Goal: Information Seeking & Learning: Understand process/instructions

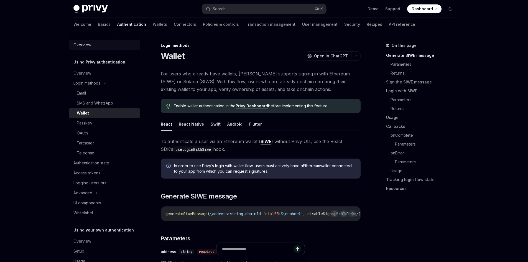
click at [103, 49] on link "Overview" at bounding box center [104, 45] width 71 height 10
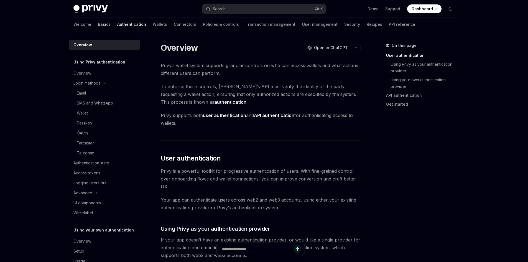
click at [98, 27] on link "Basics" at bounding box center [104, 24] width 13 height 13
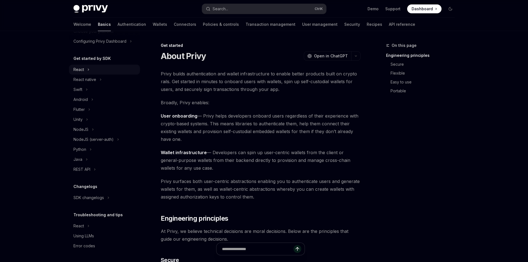
click at [131, 71] on div "React" at bounding box center [104, 70] width 71 height 10
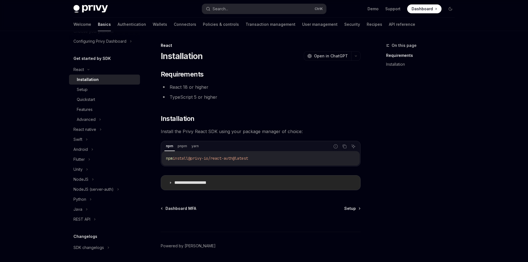
click at [180, 180] on p "**********" at bounding box center [197, 183] width 46 height 6
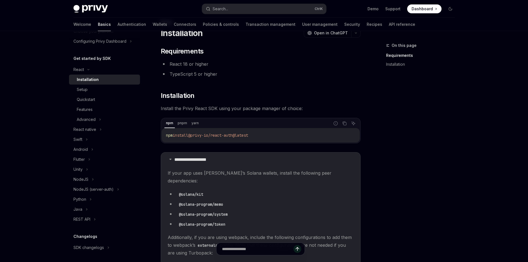
scroll to position [28, 0]
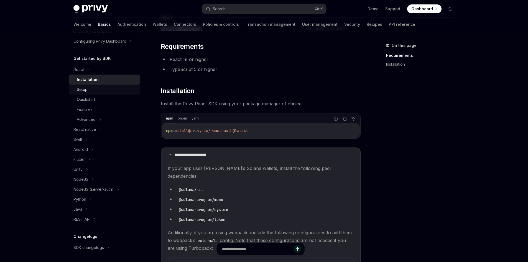
click at [118, 90] on div "Setup" at bounding box center [107, 89] width 60 height 7
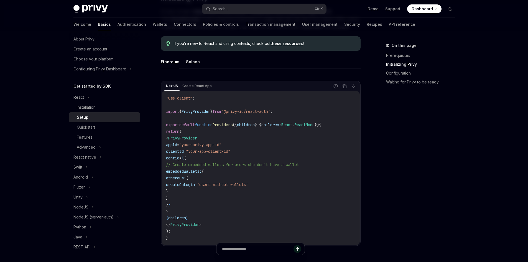
scroll to position [139, 0]
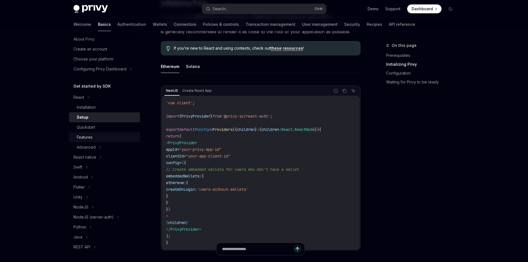
click at [125, 133] on link "Features" at bounding box center [104, 137] width 71 height 10
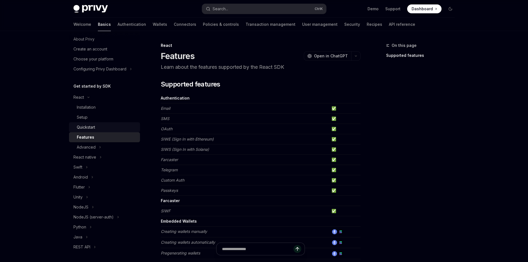
click at [121, 130] on link "Quickstart" at bounding box center [104, 127] width 71 height 10
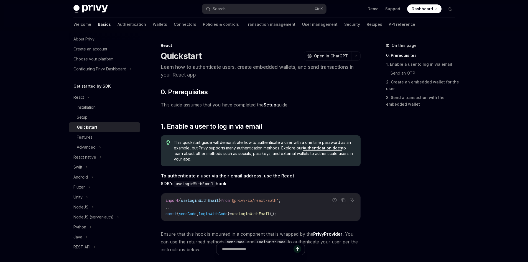
click at [119, 124] on div "Quickstart" at bounding box center [107, 127] width 60 height 7
click at [116, 120] on div "Setup" at bounding box center [107, 117] width 60 height 7
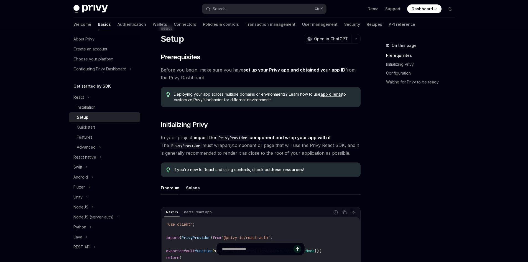
scroll to position [111, 0]
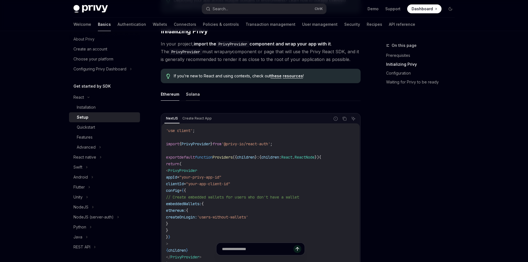
click at [190, 92] on button "Solana" at bounding box center [193, 94] width 14 height 13
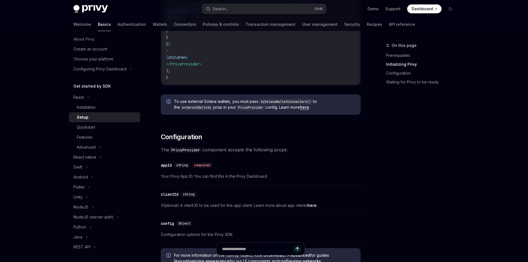
drag, startPoint x: 352, startPoint y: 166, endPoint x: 370, endPoint y: 216, distance: 52.9
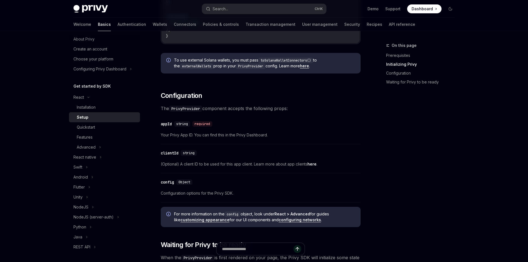
drag, startPoint x: 370, startPoint y: 200, endPoint x: 376, endPoint y: 236, distance: 36.9
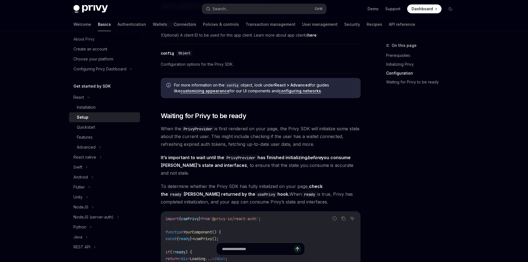
drag, startPoint x: 375, startPoint y: 221, endPoint x: 389, endPoint y: 265, distance: 45.6
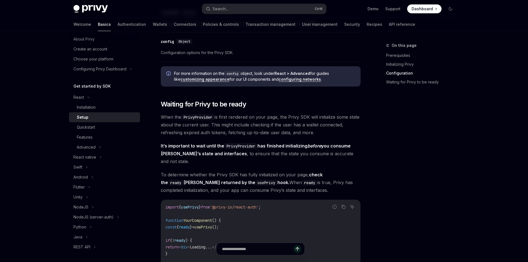
scroll to position [586, 0]
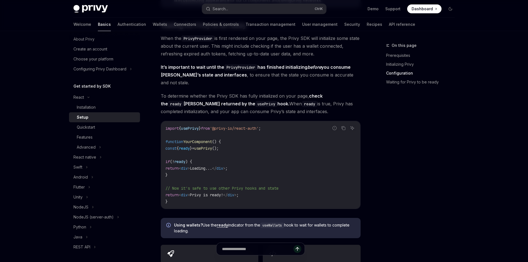
drag, startPoint x: 393, startPoint y: 209, endPoint x: 393, endPoint y: 237, distance: 27.7
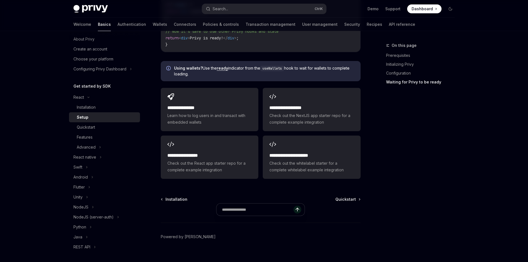
drag, startPoint x: 390, startPoint y: 200, endPoint x: 400, endPoint y: 253, distance: 53.8
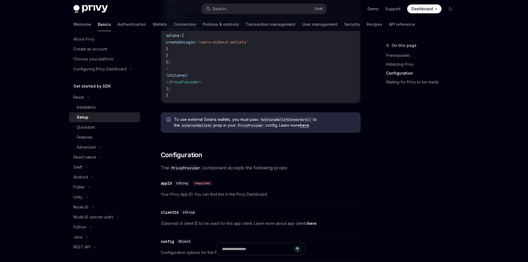
scroll to position [0, 0]
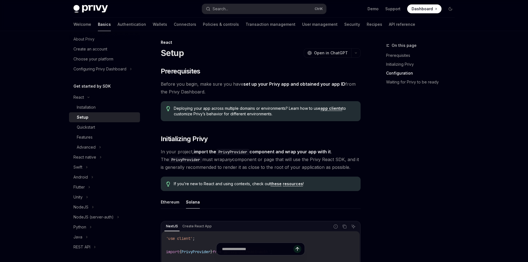
drag, startPoint x: 401, startPoint y: 233, endPoint x: 395, endPoint y: 140, distance: 93.9
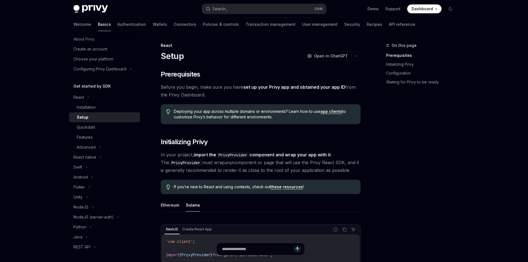
click at [326, 261] on div at bounding box center [261, 252] width 200 height 21
click at [174, 20] on link "Connectors" at bounding box center [185, 24] width 22 height 13
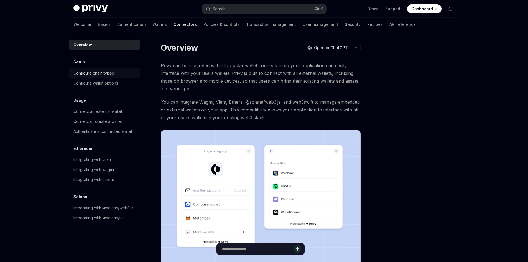
click at [108, 72] on div "Configure chain types" at bounding box center [93, 73] width 40 height 7
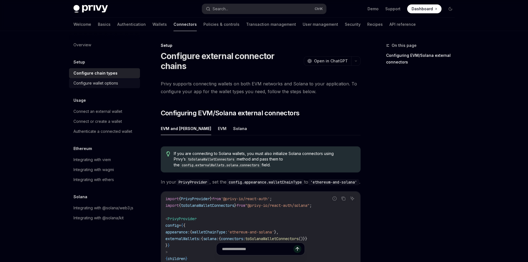
click at [113, 80] on div "Configure wallet options" at bounding box center [95, 83] width 45 height 7
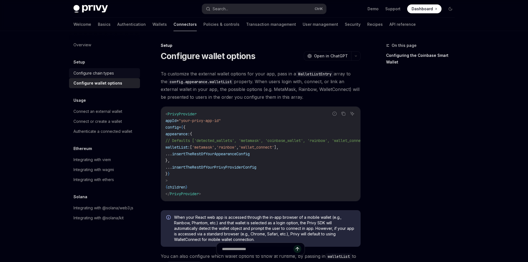
click at [123, 71] on div "Configure chain types" at bounding box center [104, 73] width 63 height 7
type textarea "*"
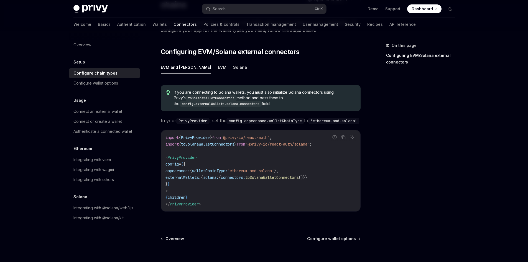
scroll to position [83, 0]
